Goal: Information Seeking & Learning: Learn about a topic

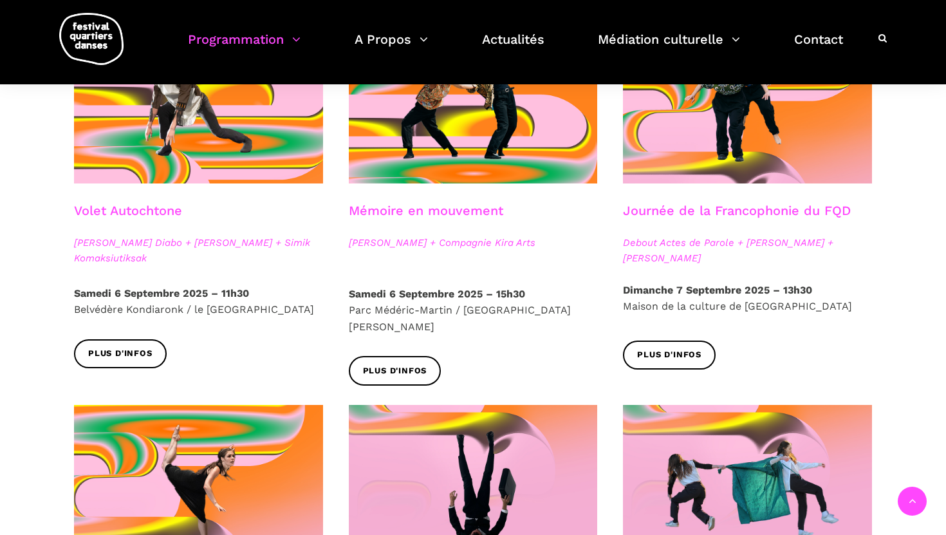
scroll to position [650, 0]
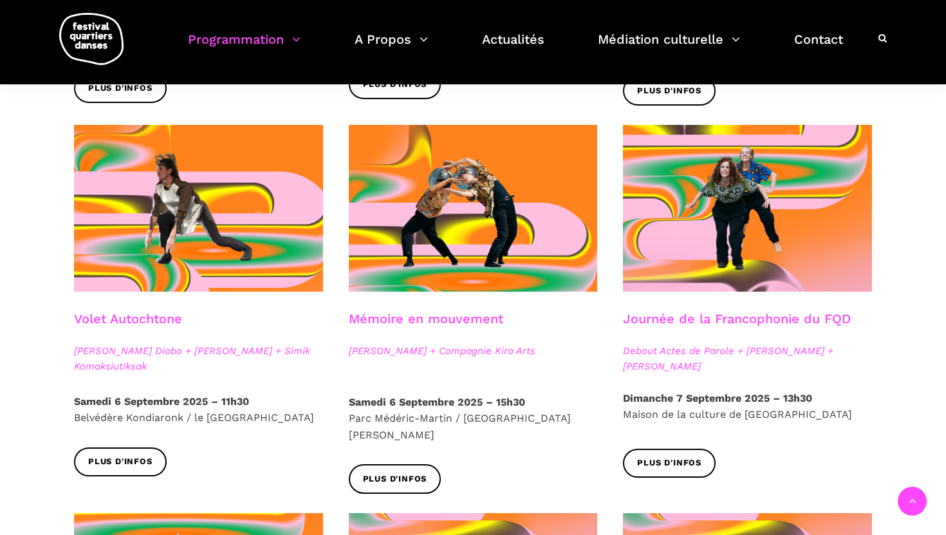
click at [445, 336] on h3 "Mémoire en mouvement" at bounding box center [426, 327] width 154 height 32
click at [420, 472] on span "Plus d'infos" at bounding box center [395, 479] width 64 height 14
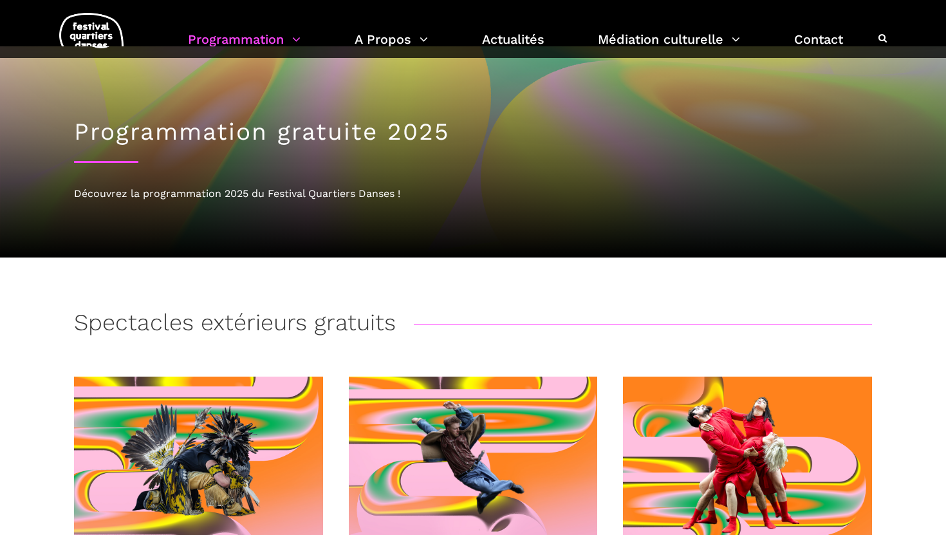
scroll to position [0, 0]
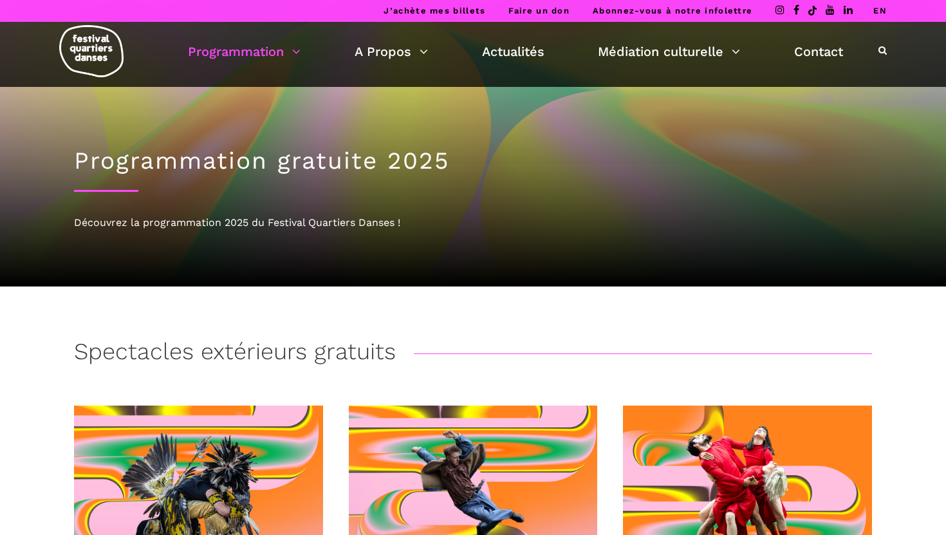
click at [879, 17] on li "EN" at bounding box center [880, 11] width 14 height 22
click at [881, 12] on link "EN" at bounding box center [880, 11] width 14 height 10
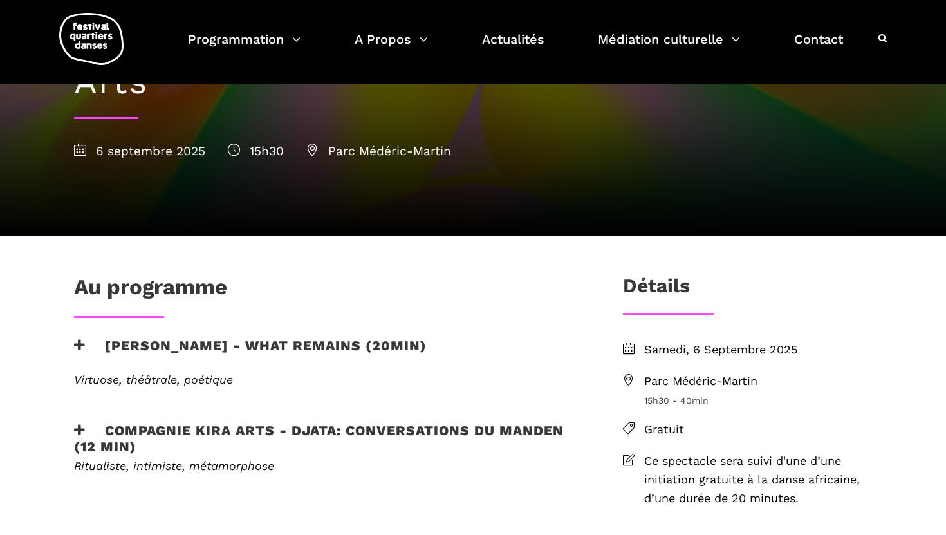
scroll to position [154, 0]
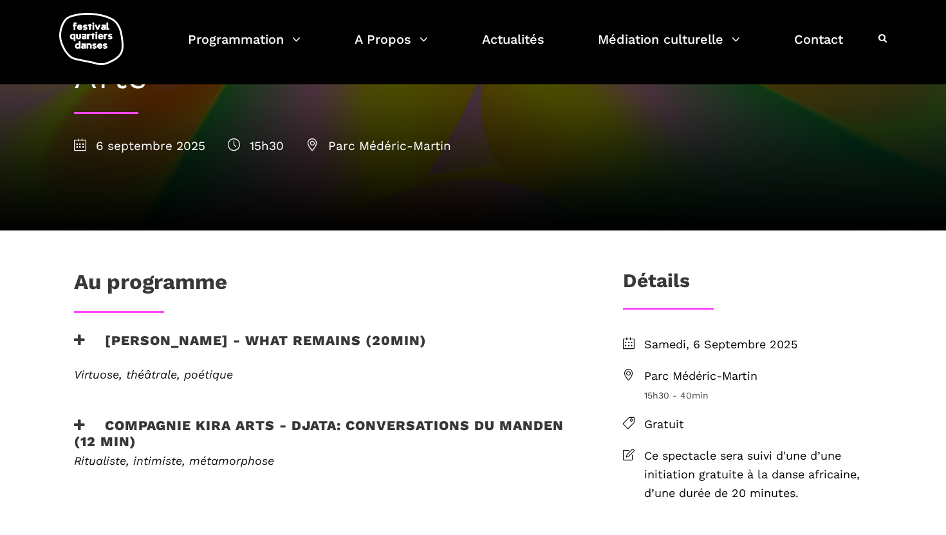
click at [684, 378] on span "Parc Médéric-Martin" at bounding box center [758, 376] width 228 height 19
drag, startPoint x: 776, startPoint y: 372, endPoint x: 648, endPoint y: 372, distance: 127.4
click at [648, 372] on span "Parc Médéric-Martin" at bounding box center [758, 376] width 228 height 19
drag, startPoint x: 642, startPoint y: 377, endPoint x: 774, endPoint y: 376, distance: 131.3
click at [774, 376] on li "Parc Médéric-Martin 15h30 - 40min" at bounding box center [747, 384] width 249 height 35
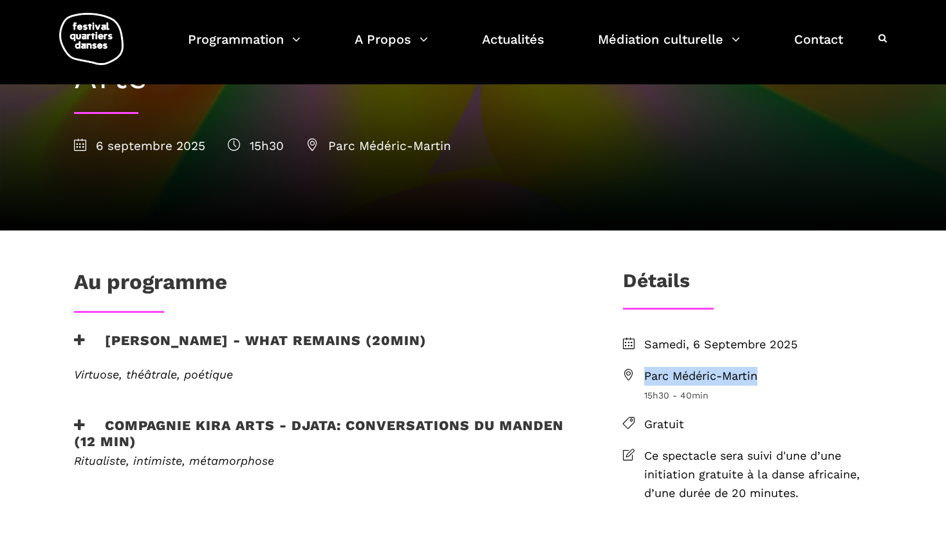
copy span "Parc Médéric-Martin"
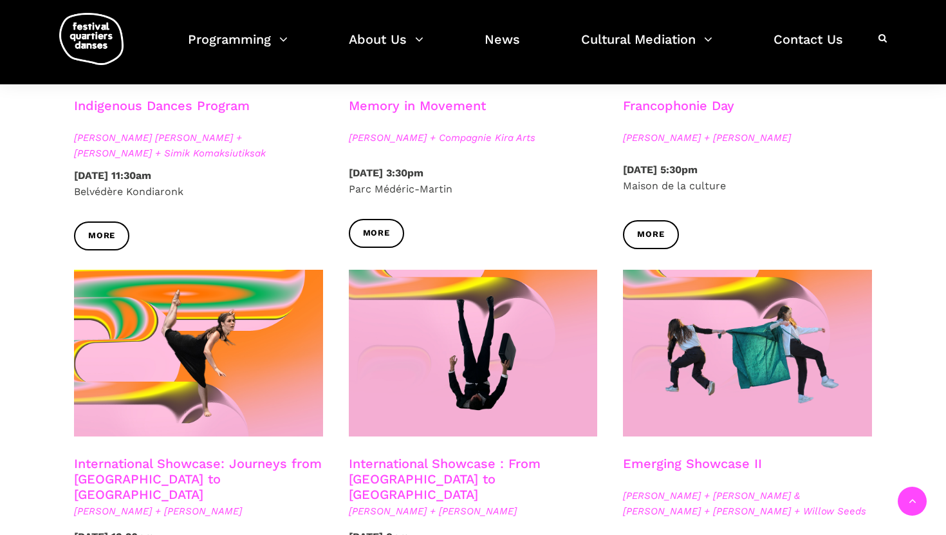
scroll to position [969, 0]
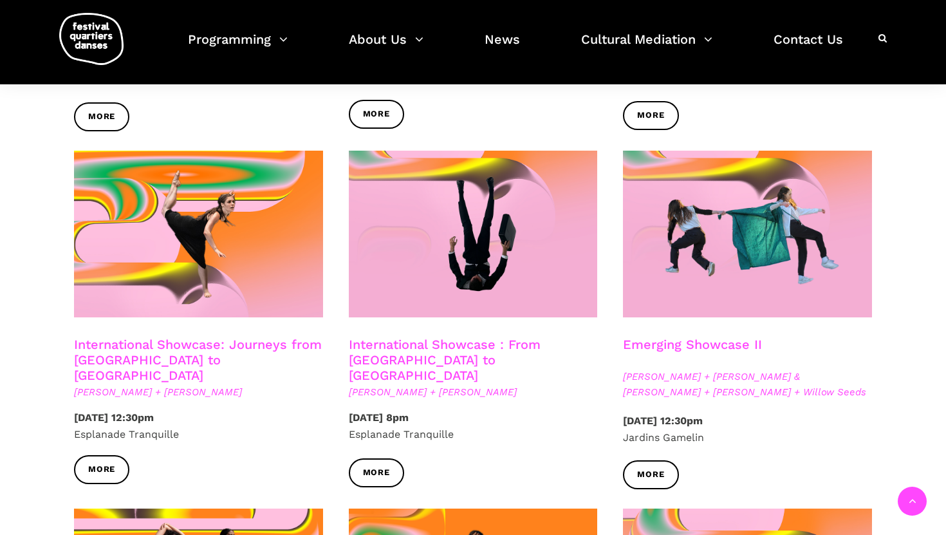
click at [336, 489] on div "More" at bounding box center [473, 482] width 275 height 48
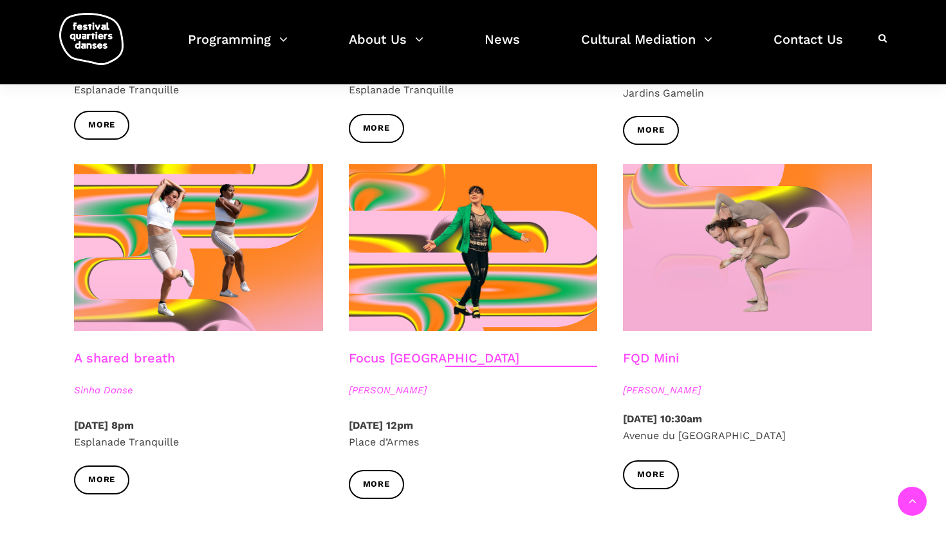
scroll to position [1351, 0]
